Goal: Task Accomplishment & Management: Complete application form

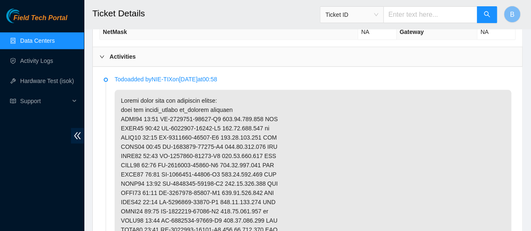
scroll to position [424, 0]
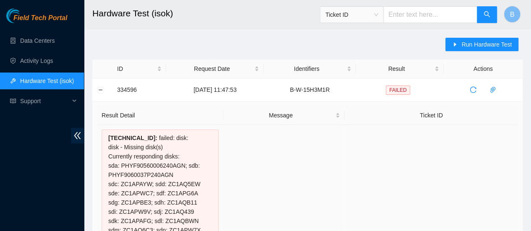
scroll to position [115, 0]
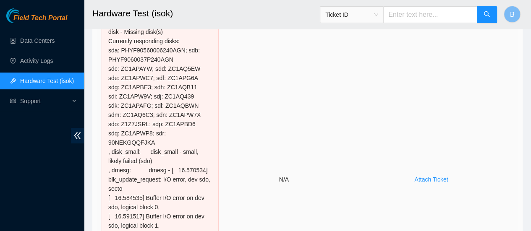
click at [266, 150] on td "N/A" at bounding box center [283, 180] width 121 height 340
drag, startPoint x: 149, startPoint y: 133, endPoint x: 121, endPoint y: 133, distance: 27.7
click at [121, 133] on div "104.126.118.13 :" at bounding box center [160, 179] width 117 height 331
copy div "ZC1APWP8"
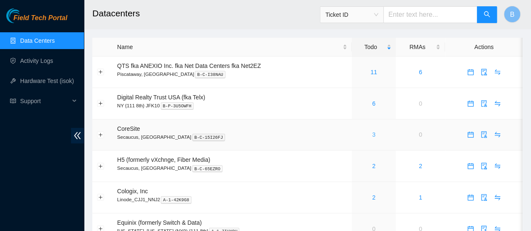
click at [373, 136] on link "3" at bounding box center [373, 134] width 3 height 7
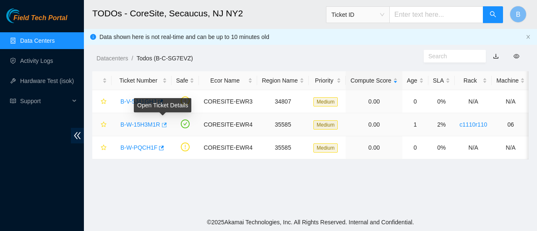
click at [163, 123] on icon "button" at bounding box center [164, 125] width 5 height 5
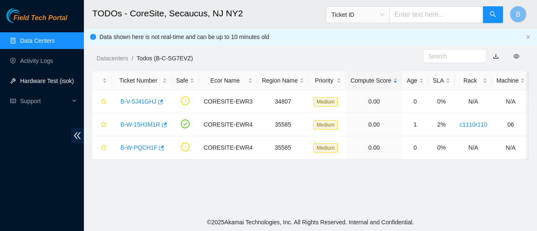
click at [33, 78] on link "Hardware Test (isok)" at bounding box center [47, 81] width 54 height 7
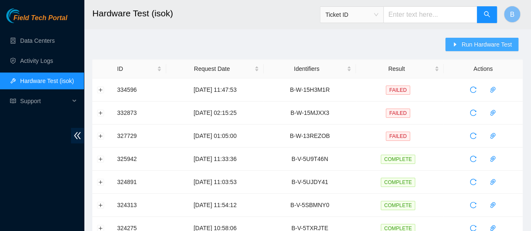
click at [496, 44] on span "Run Hardware Test" at bounding box center [486, 44] width 50 height 9
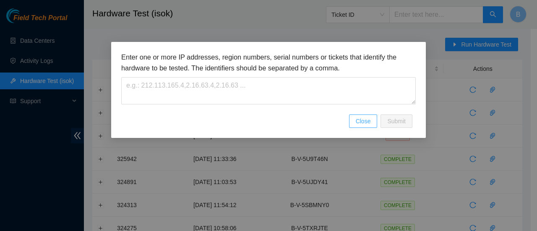
click at [366, 122] on span "Close" at bounding box center [363, 121] width 15 height 9
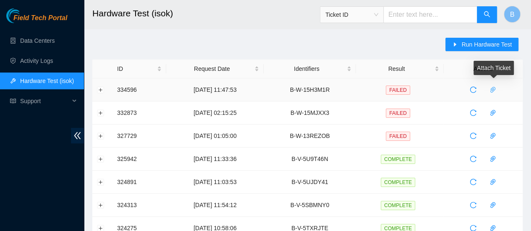
click at [496, 89] on icon "paper-clip" at bounding box center [492, 89] width 7 height 7
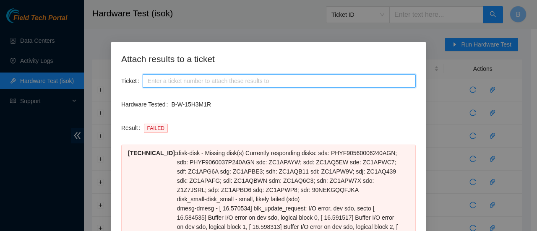
click at [176, 80] on input "Ticket" at bounding box center [279, 80] width 273 height 13
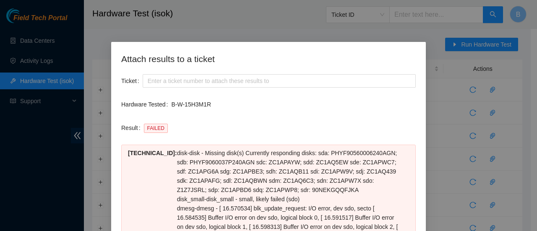
click at [329, 122] on div "FAILED" at bounding box center [280, 127] width 272 height 13
drag, startPoint x: 209, startPoint y: 102, endPoint x: 168, endPoint y: 103, distance: 40.3
click at [171, 103] on p "B-W-15H3M1R" at bounding box center [293, 104] width 245 height 9
copy p "B-W-15H3M1R"
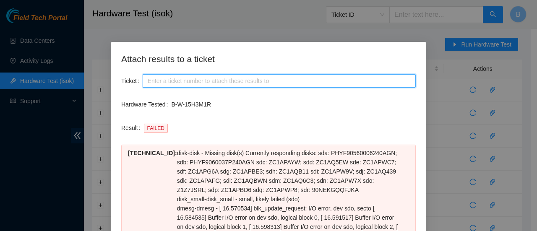
click at [176, 82] on input "Ticket" at bounding box center [279, 80] width 273 height 13
paste input "B-W-15H3M1R"
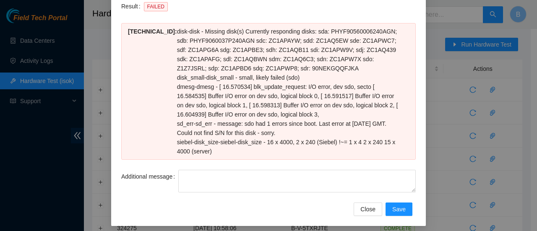
scroll to position [126, 0]
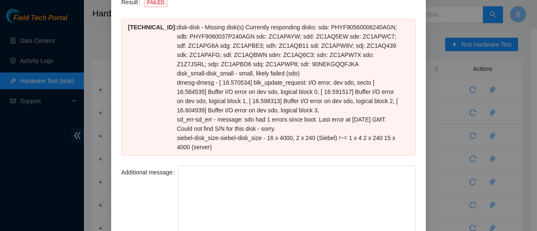
drag, startPoint x: 411, startPoint y: 186, endPoint x: 399, endPoint y: 251, distance: 66.1
click at [399, 231] on html "Field Tech Portal Data Centers Activity Logs Hardware Test (isok) Support Hardw…" at bounding box center [268, 115] width 537 height 231
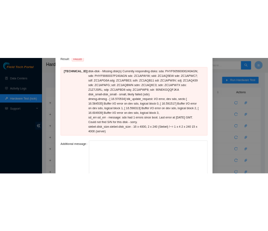
scroll to position [191, 0]
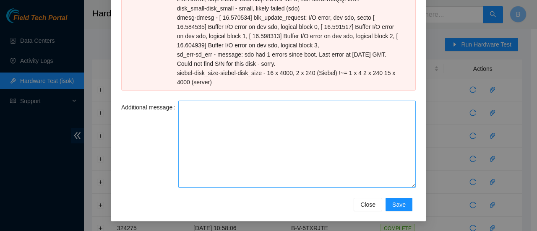
type input "B-W-15H3M1R"
click at [233, 142] on textarea "Additional message" at bounding box center [296, 144] width 237 height 87
click at [240, 136] on textarea "Additional message" at bounding box center [296, 144] width 237 height 87
paste textarea "-Safely powered down machine -Removed old disk s/n: ( ) and replaced it with ne…"
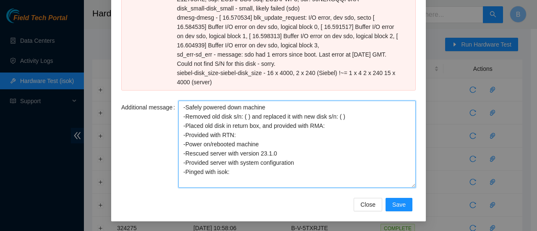
click at [243, 116] on textarea "-Safely powered down machine -Removed old disk s/n: ( ) and replaced it with ne…" at bounding box center [296, 144] width 237 height 87
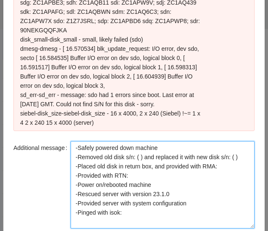
click at [136, 141] on textarea "-Safely powered down machine -Removed old disk s/n: ( ) and replaced it with ne…" at bounding box center [162, 184] width 184 height 87
paste textarea "ZC1APAY8"
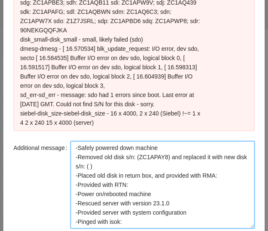
click at [97, 147] on textarea "-Safely powered down machine -Removed old disk s/n: (ZC1APAY8) and replaced it …" at bounding box center [162, 184] width 184 height 87
paste textarea "Z1Z7JSRL"
click at [222, 156] on textarea "-Safely powered down machine -Removed old disk s/n: (ZC1APAY8) and replaced it …" at bounding box center [162, 184] width 184 height 87
paste textarea "B-W-15LAVN4"
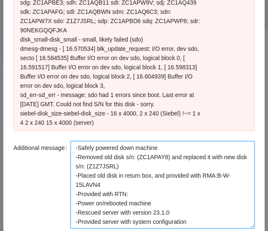
click at [154, 172] on textarea "-Safely powered down machine -Removed old disk s/n: (ZC1APAY8) and replaced it …" at bounding box center [162, 184] width 184 height 87
click at [155, 171] on textarea "-Safely powered down machine -Removed old disk s/n: (ZC1APAY8) and replaced it …" at bounding box center [162, 184] width 184 height 87
paste textarea "463470050730"
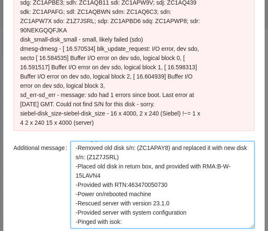
click at [163, 198] on textarea "-Safely powered down machine -Removed old disk s/n: (ZC1APAY8) and replaced it …" at bounding box center [162, 184] width 184 height 87
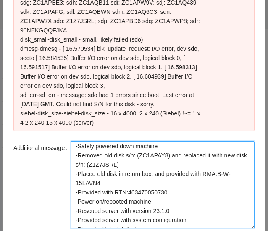
scroll to position [0, 0]
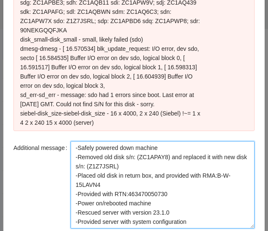
click at [178, 195] on textarea "-Safely powered down machine -Removed old disk s/n: (ZC1APAY8) and replaced it …" at bounding box center [162, 184] width 184 height 87
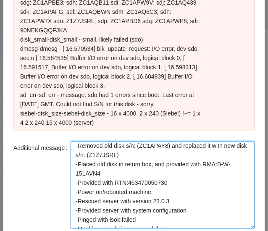
scroll to position [27, 0]
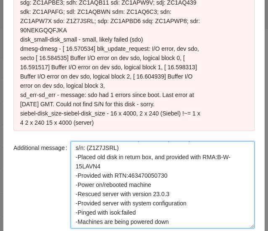
click at [145, 184] on textarea "-Safely powered down machine -Removed old disk s/n: (ZC1APAY8) and replaced it …" at bounding box center [162, 184] width 184 height 87
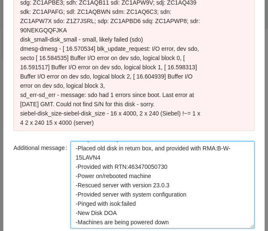
paste textarea "463470050730"
paste textarea "Z1Z7JSRL"
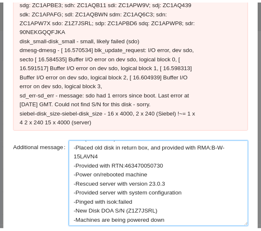
scroll to position [37, 0]
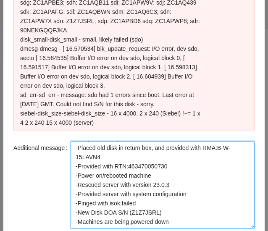
type textarea "-Safely powered down machine -Removed old disk s/n: (ZC1APAY8) and replaced it …"
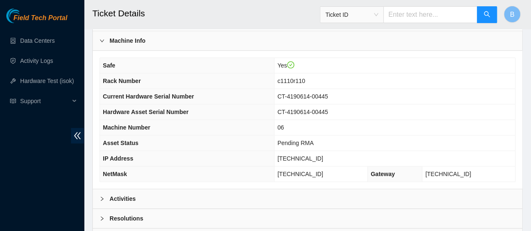
scroll to position [324, 0]
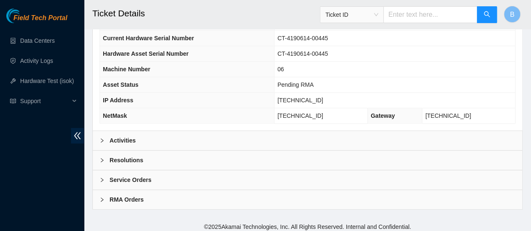
click at [125, 141] on b "Activities" at bounding box center [123, 140] width 26 height 9
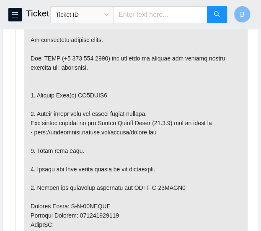
scroll to position [524, 0]
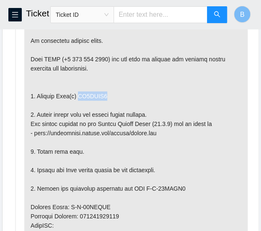
drag, startPoint x: 103, startPoint y: 91, endPoint x: 77, endPoint y: 92, distance: 26.0
click at [77, 92] on p at bounding box center [136, 225] width 224 height 428
copy p "ZC1APAY8"
drag, startPoint x: 73, startPoint y: 155, endPoint x: 69, endPoint y: 61, distance: 94.1
click at [69, 61] on p at bounding box center [136, 225] width 224 height 428
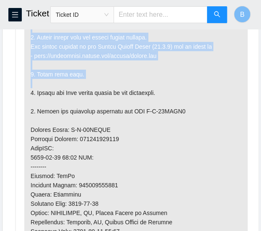
scroll to position [728, 0]
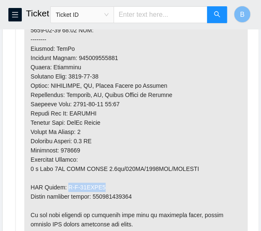
drag, startPoint x: 107, startPoint y: 183, endPoint x: 65, endPoint y: 183, distance: 41.1
click at [65, 183] on p at bounding box center [136, 21] width 224 height 428
copy p "B-W-15LAVN4"
drag, startPoint x: 136, startPoint y: 193, endPoint x: 95, endPoint y: 193, distance: 41.1
click at [95, 193] on p at bounding box center [136, 21] width 224 height 428
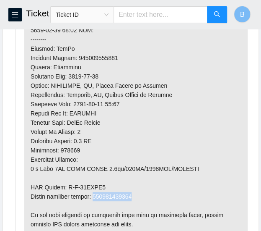
copy p "463470050730"
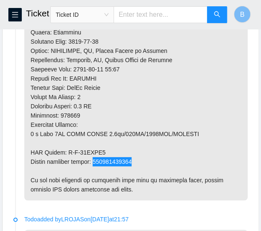
scroll to position [762, 0]
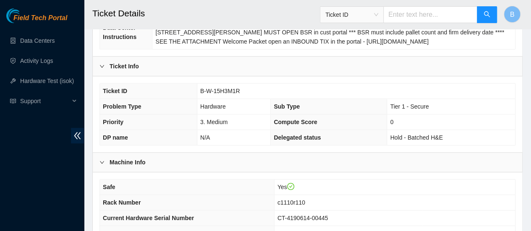
scroll to position [324, 0]
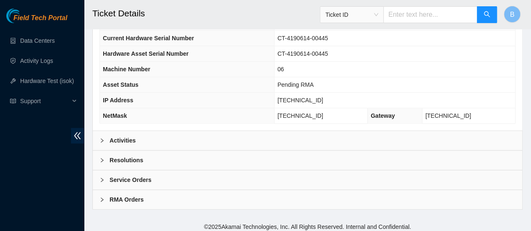
click at [102, 158] on icon "right" at bounding box center [101, 160] width 5 height 5
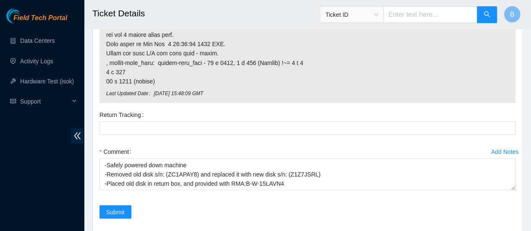
scroll to position [737, 0]
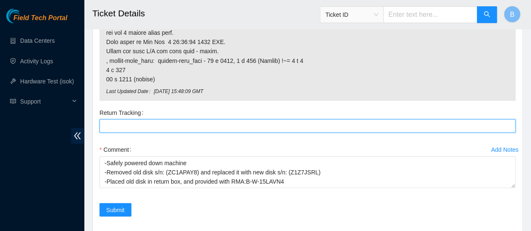
click at [124, 119] on Tracking "Return Tracking" at bounding box center [307, 125] width 416 height 13
paste Tracking "463470050730"
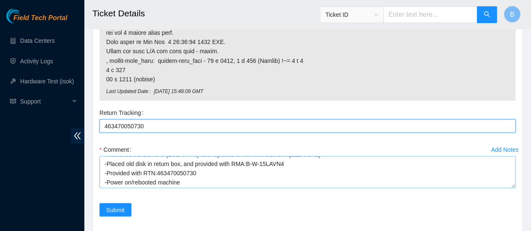
scroll to position [18, 0]
type Tracking "463470050730"
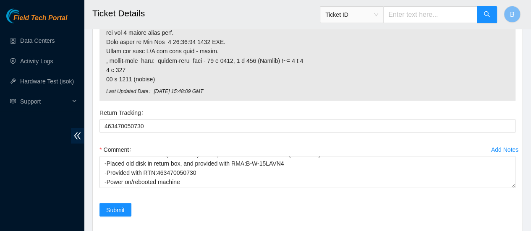
click at [196, 149] on div "Comment" at bounding box center [307, 149] width 416 height 13
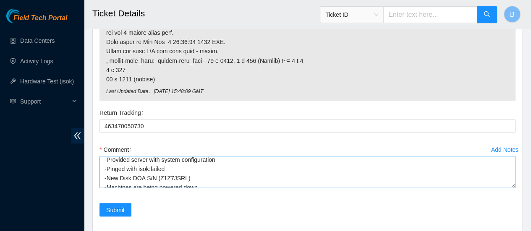
scroll to position [65, 0]
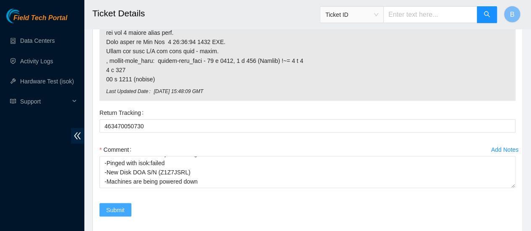
click at [120, 205] on span "Submit" at bounding box center [115, 209] width 18 height 9
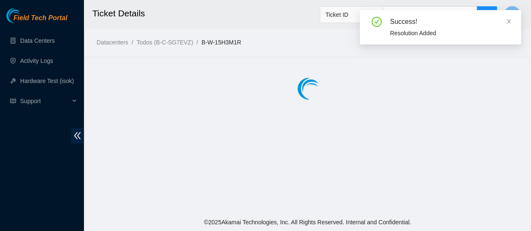
scroll to position [0, 0]
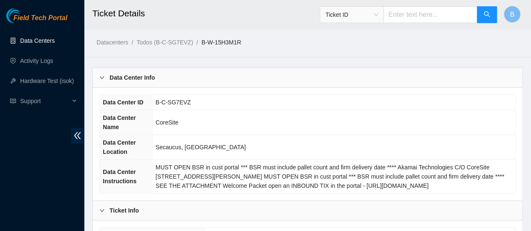
click at [43, 40] on link "Data Centers" at bounding box center [37, 40] width 34 height 7
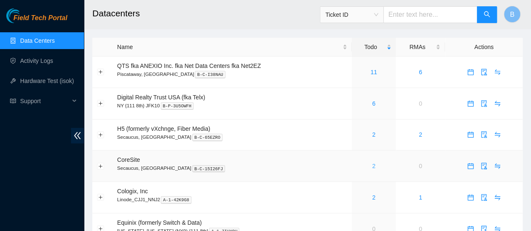
click at [267, 167] on link "2" at bounding box center [373, 166] width 3 height 7
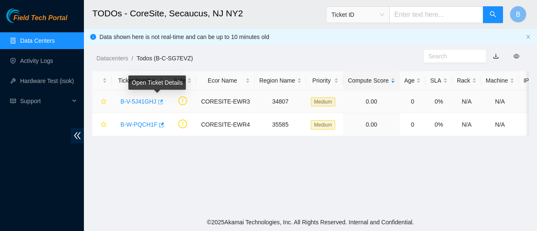
click at [157, 101] on icon "button" at bounding box center [160, 102] width 6 height 6
click at [34, 42] on link "Data Centers" at bounding box center [37, 40] width 34 height 7
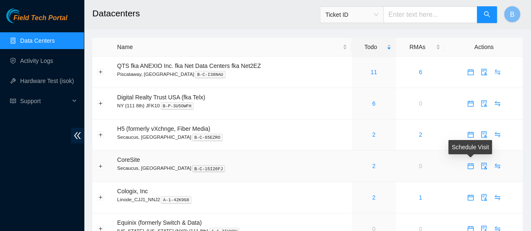
click at [267, 168] on icon "calendar" at bounding box center [470, 166] width 7 height 7
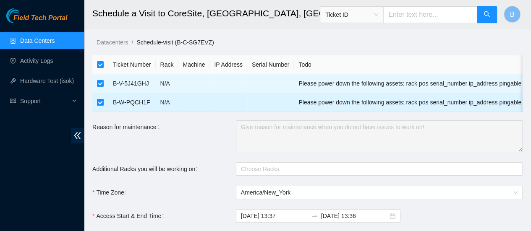
click at [99, 102] on input "checkbox" at bounding box center [100, 102] width 7 height 7
checkbox input "false"
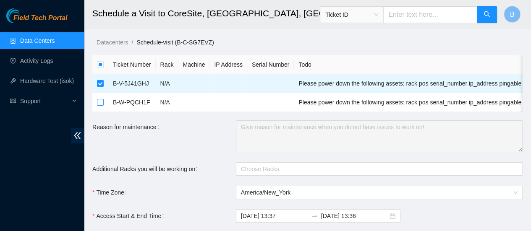
scroll to position [44, 0]
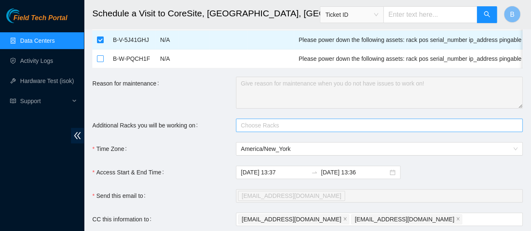
click at [266, 130] on div at bounding box center [375, 125] width 274 height 10
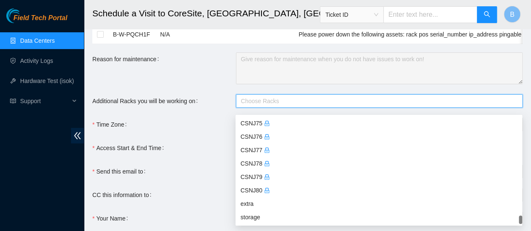
scroll to position [140, 0]
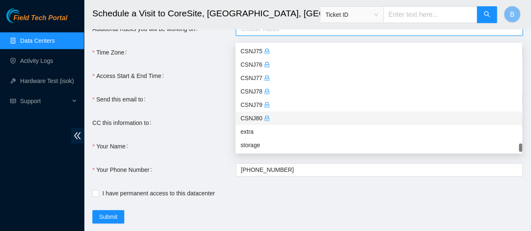
click at [248, 117] on div "CSNJ80" at bounding box center [378, 118] width 277 height 9
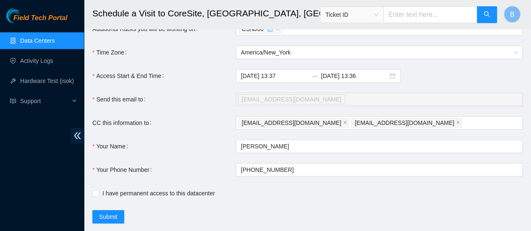
click at [202, 91] on form "Ticket Number Rack Machine IP Address Serial Number Todo B-V-5J41GHJ N/A Please…" at bounding box center [307, 69] width 430 height 308
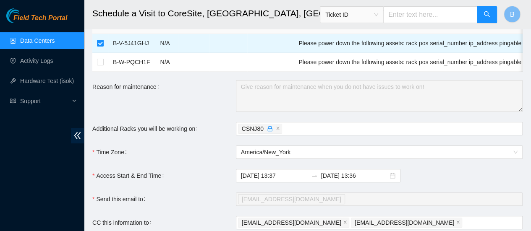
scroll to position [43, 0]
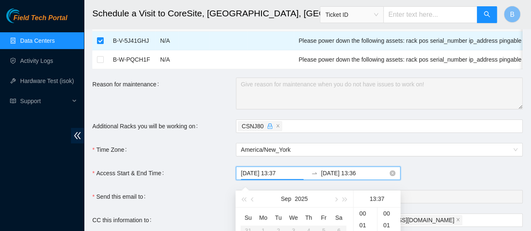
click at [267, 178] on input "2025-09-10 13:37" at bounding box center [274, 173] width 67 height 9
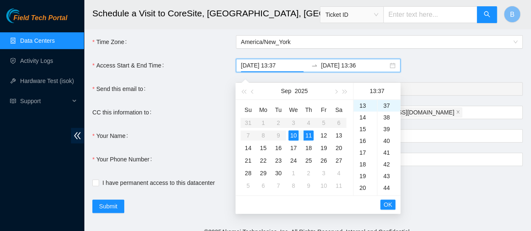
scroll to position [155, 0]
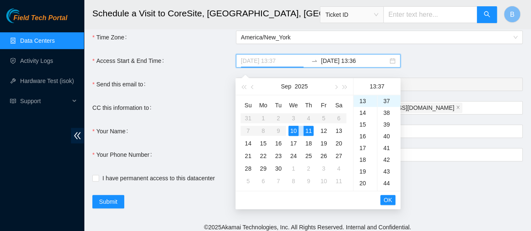
click at [267, 127] on div "10" at bounding box center [293, 131] width 10 height 10
click at [267, 95] on div "13" at bounding box center [364, 101] width 23 height 12
type input "2025-09-10 13:37"
click at [267, 199] on span "OK" at bounding box center [387, 200] width 8 height 9
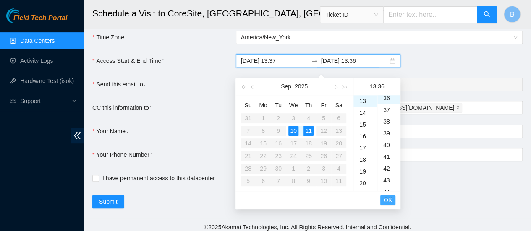
scroll to position [423, 0]
click at [267, 129] on div "10" at bounding box center [293, 131] width 10 height 10
click at [267, 159] on div "18" at bounding box center [364, 160] width 23 height 12
click at [267, 99] on div "00" at bounding box center [388, 101] width 23 height 12
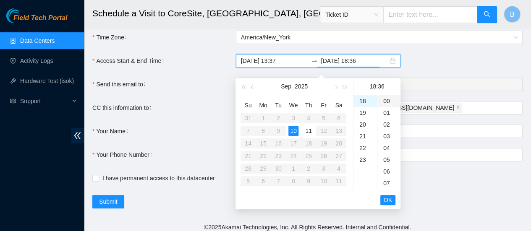
type input "2025-09-10 18:00"
click at [267, 199] on span "OK" at bounding box center [387, 200] width 8 height 9
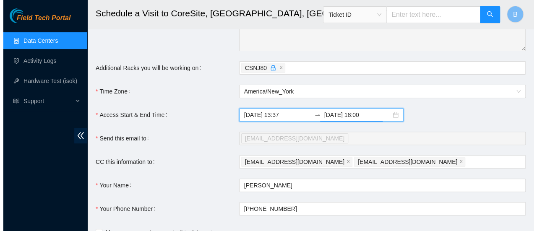
scroll to position [138, 0]
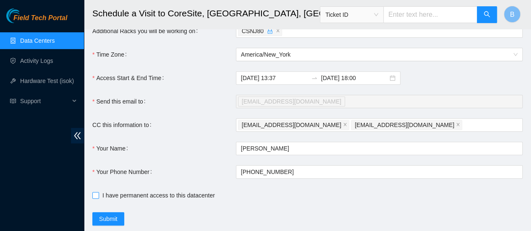
click at [94, 199] on span at bounding box center [95, 195] width 7 height 7
click at [94, 198] on input "I have permanent access to this datacenter" at bounding box center [95, 195] width 6 height 6
checkbox input "true"
click at [108, 222] on span "Submit" at bounding box center [108, 218] width 18 height 9
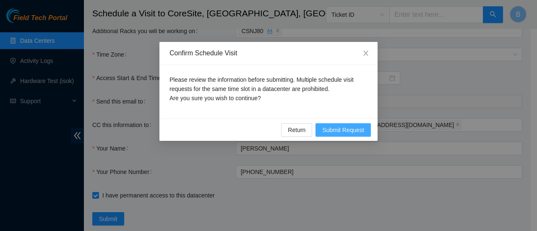
click at [267, 130] on span "Submit Request" at bounding box center [343, 129] width 42 height 9
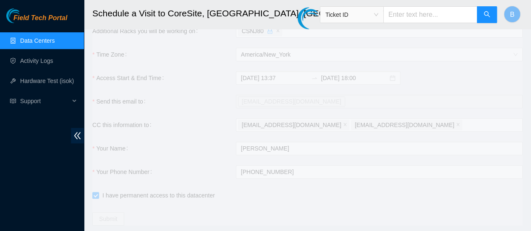
type input "2025-09-10 13:38"
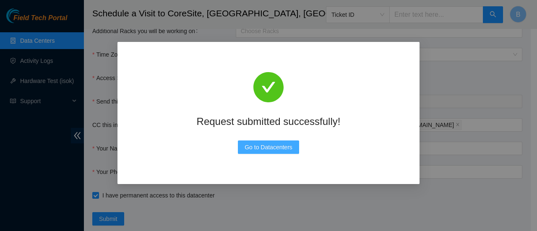
click at [267, 147] on span "Go to Datacenters" at bounding box center [269, 147] width 48 height 9
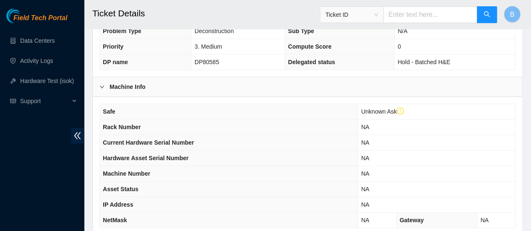
scroll to position [298, 0]
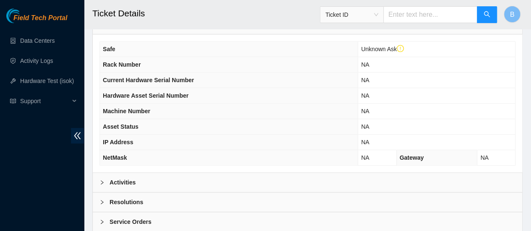
click at [124, 180] on b "Activities" at bounding box center [123, 182] width 26 height 9
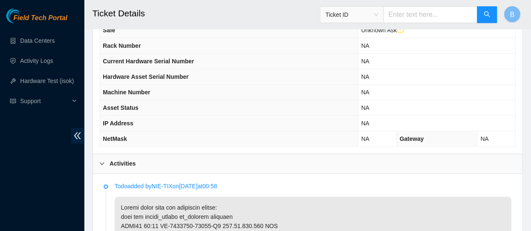
scroll to position [317, 0]
click at [51, 37] on link "Data Centers" at bounding box center [37, 40] width 34 height 7
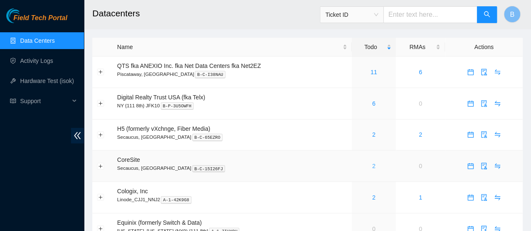
click at [373, 166] on link "2" at bounding box center [373, 166] width 3 height 7
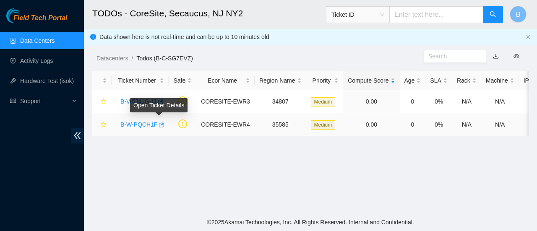
click at [159, 124] on icon "button" at bounding box center [161, 125] width 5 height 5
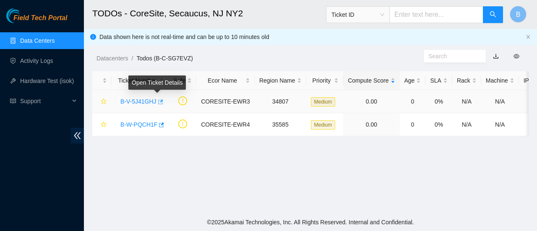
click at [159, 101] on icon "button" at bounding box center [160, 101] width 5 height 5
click at [146, 99] on link "B-V-5J41GHJ" at bounding box center [138, 101] width 36 height 7
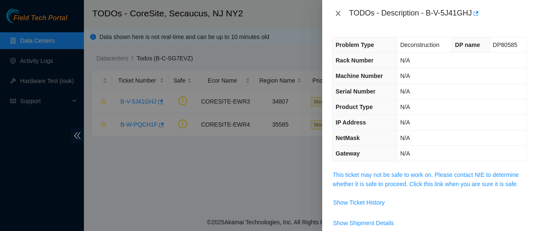
click at [339, 11] on icon "close" at bounding box center [338, 13] width 7 height 7
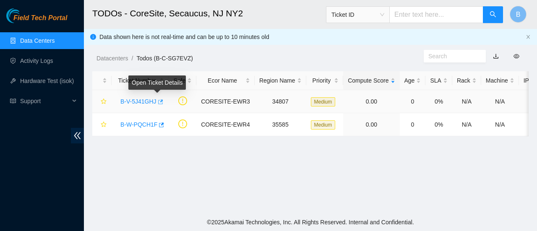
click at [159, 102] on icon "button" at bounding box center [160, 102] width 6 height 6
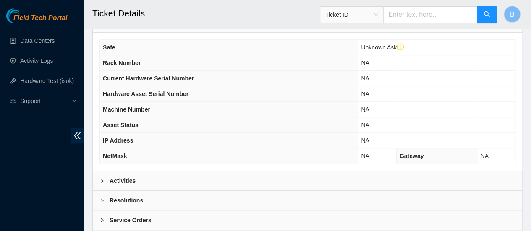
scroll to position [300, 0]
click at [132, 177] on b "Activities" at bounding box center [123, 180] width 26 height 9
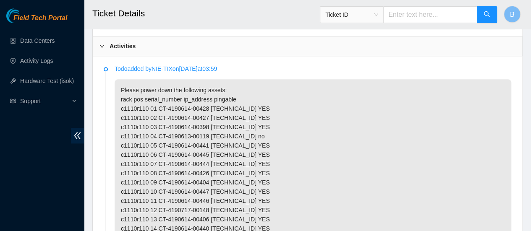
scroll to position [462, 0]
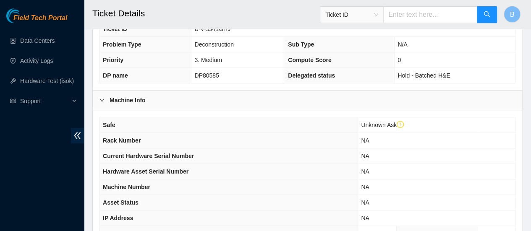
scroll to position [340, 0]
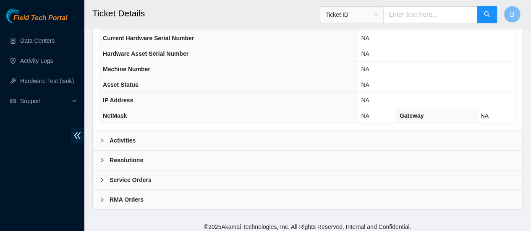
click at [125, 131] on div "Activities" at bounding box center [307, 140] width 429 height 19
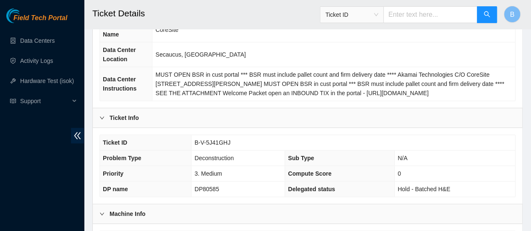
scroll to position [108, 0]
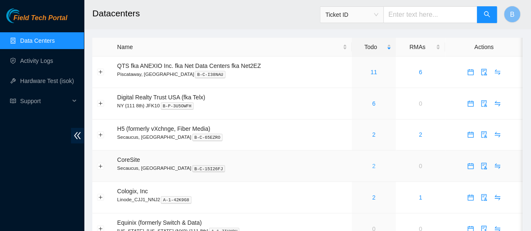
click at [372, 165] on link "2" at bounding box center [373, 166] width 3 height 7
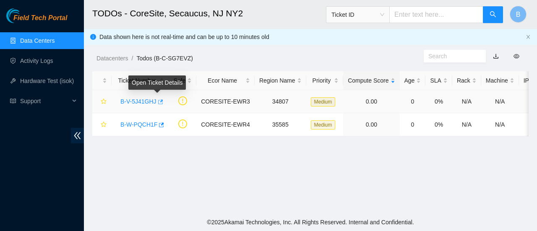
click at [158, 100] on icon "button" at bounding box center [160, 102] width 6 height 6
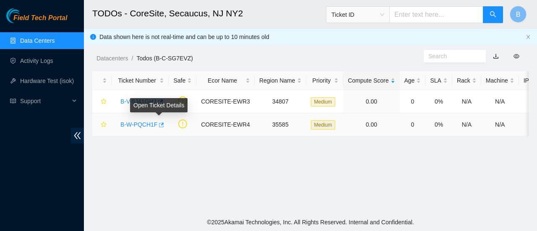
click at [159, 125] on icon "button" at bounding box center [161, 125] width 6 height 6
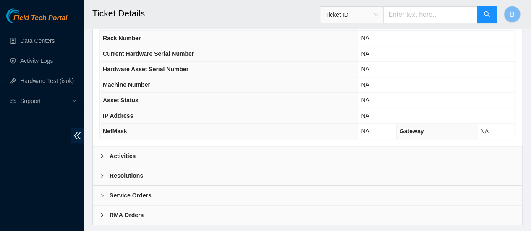
scroll to position [325, 0]
click at [154, 146] on div "Activities" at bounding box center [307, 155] width 429 height 19
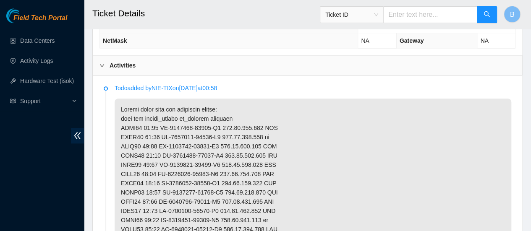
scroll to position [416, 0]
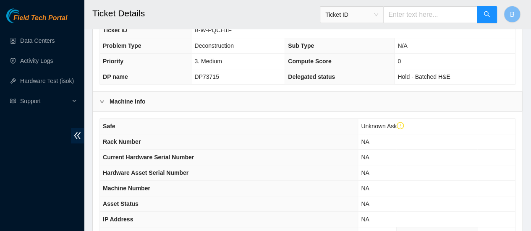
scroll to position [340, 0]
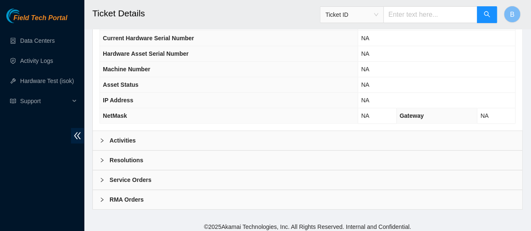
click at [112, 139] on b "Activities" at bounding box center [123, 140] width 26 height 9
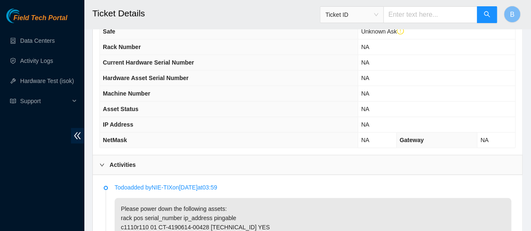
scroll to position [314, 0]
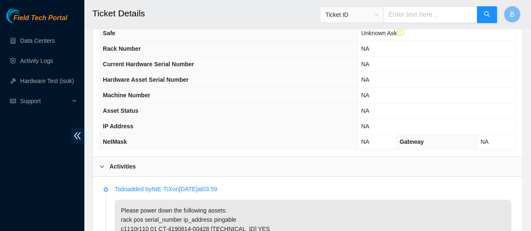
click at [105, 162] on div at bounding box center [104, 166] width 10 height 9
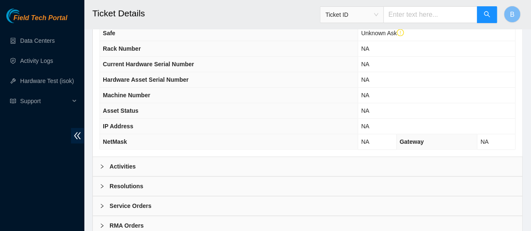
scroll to position [340, 0]
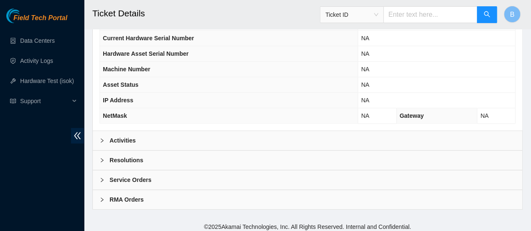
click at [120, 156] on b "Resolutions" at bounding box center [127, 160] width 34 height 9
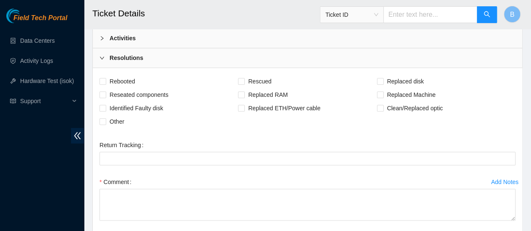
scroll to position [445, 0]
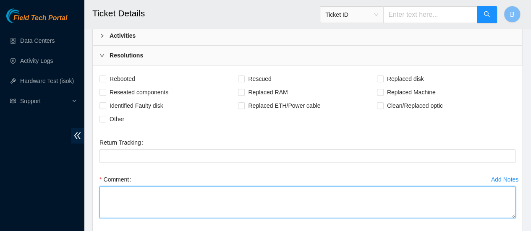
click at [133, 193] on textarea "Comment" at bounding box center [307, 202] width 416 height 32
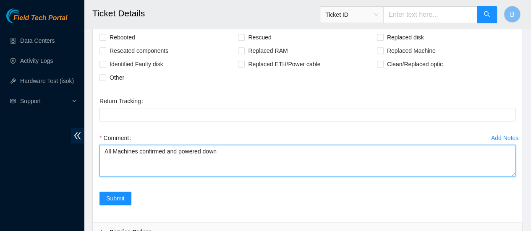
scroll to position [514, 0]
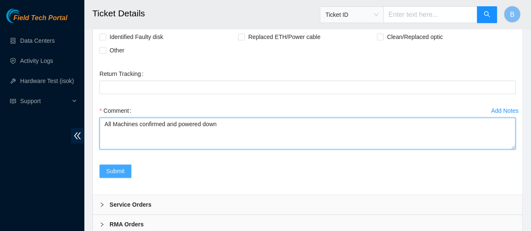
type textarea "All Machines confirmed and powered down"
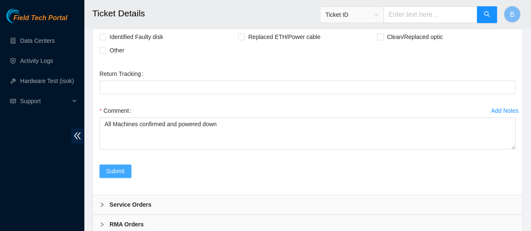
click at [109, 172] on button "Submit" at bounding box center [115, 170] width 32 height 13
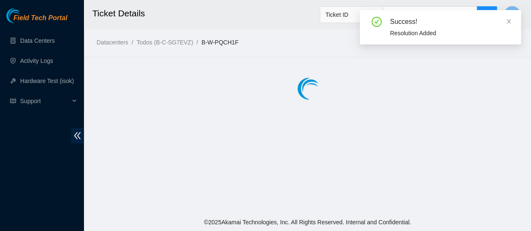
scroll to position [0, 0]
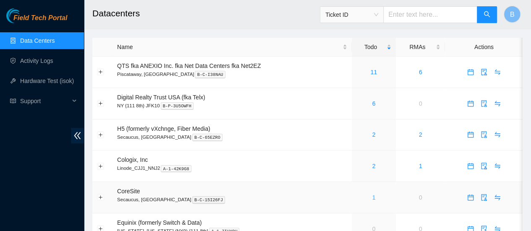
click at [372, 197] on link "1" at bounding box center [373, 197] width 3 height 7
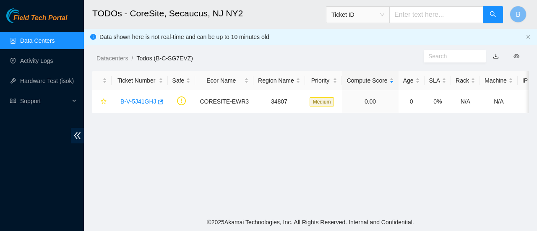
click at [28, 38] on link "Data Centers" at bounding box center [37, 40] width 34 height 7
